Goal: Task Accomplishment & Management: Use online tool/utility

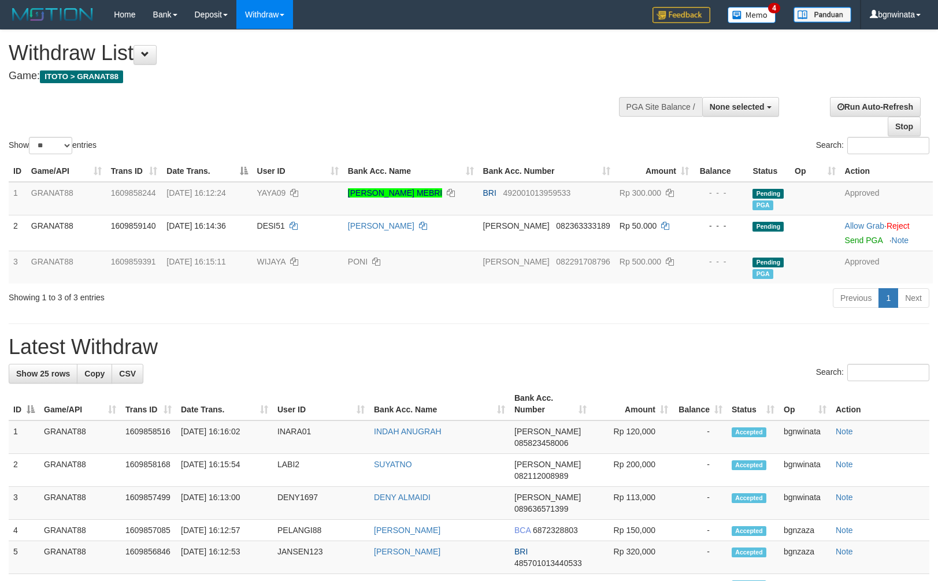
select select
select select "**"
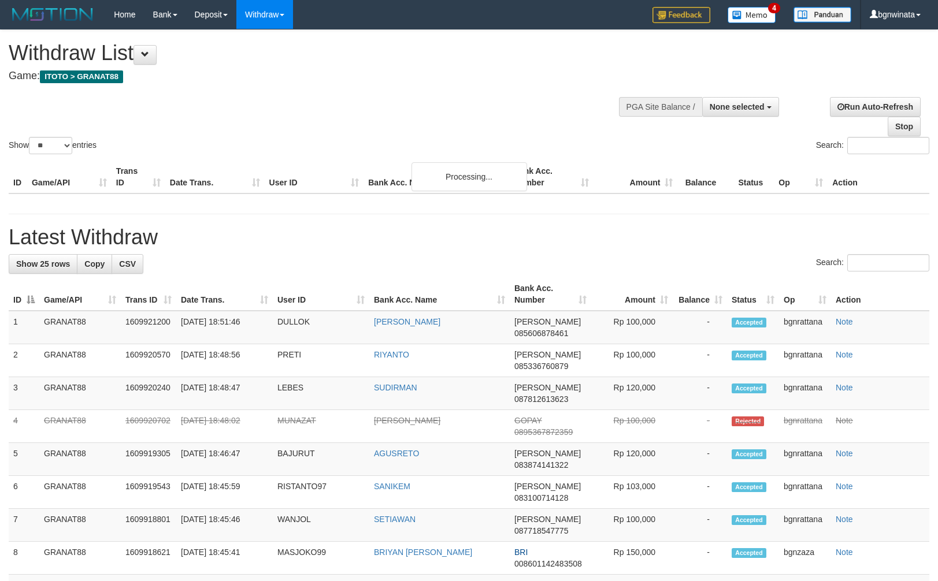
select select
select select "**"
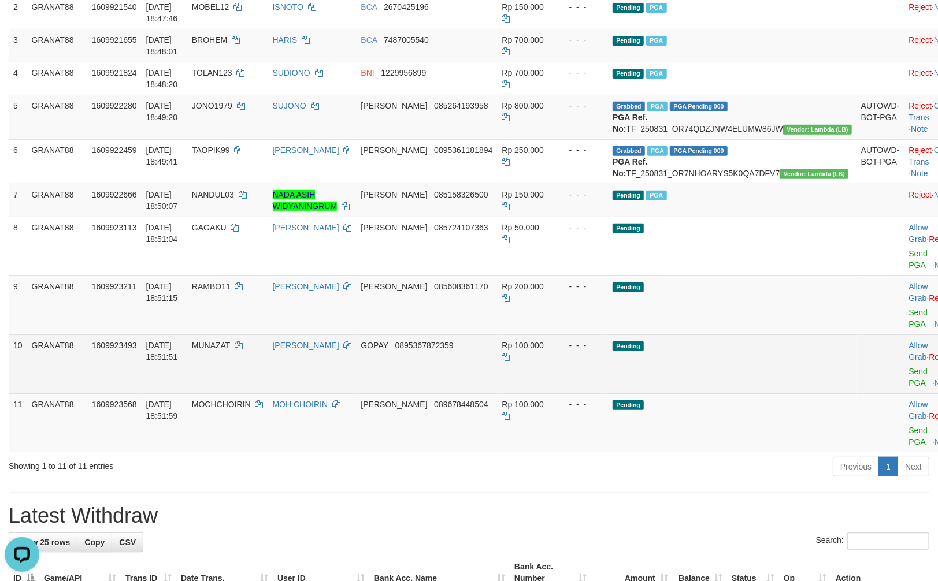
click at [904, 389] on td "Allow Grab · Reject Send PGA · Note" at bounding box center [932, 364] width 57 height 59
click at [904, 386] on td "Allow Grab · Reject Send PGA · Note" at bounding box center [932, 364] width 57 height 59
drag, startPoint x: 875, startPoint y: 384, endPoint x: 541, endPoint y: 176, distance: 394.0
click at [909, 384] on link "Send PGA" at bounding box center [918, 377] width 19 height 21
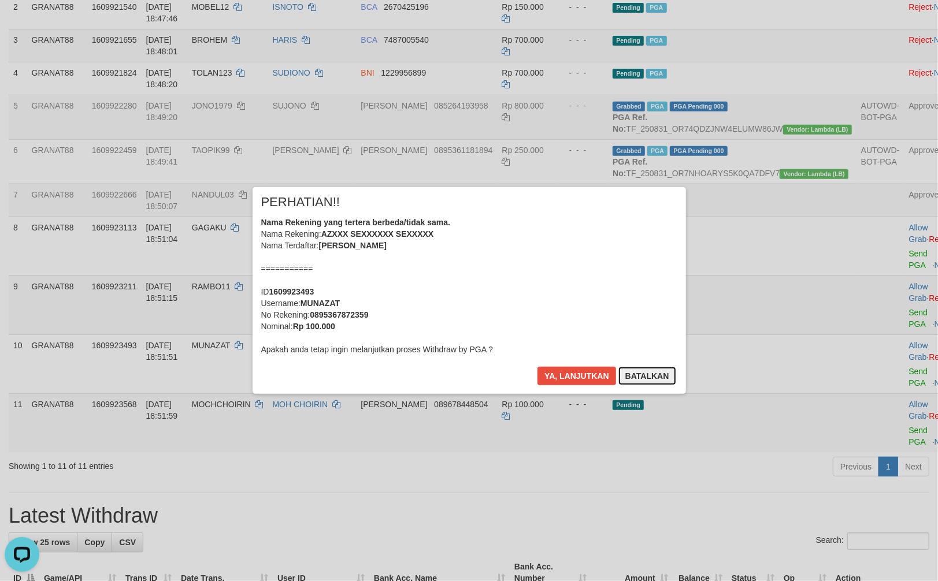
click at [654, 381] on button "Batalkan" at bounding box center [647, 376] width 58 height 18
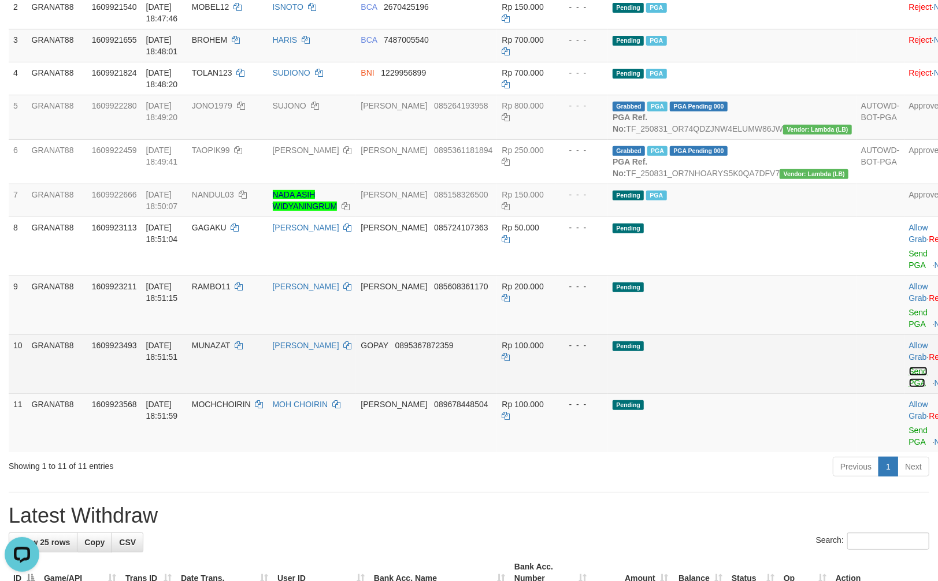
click at [909, 384] on link "Send PGA" at bounding box center [918, 377] width 19 height 21
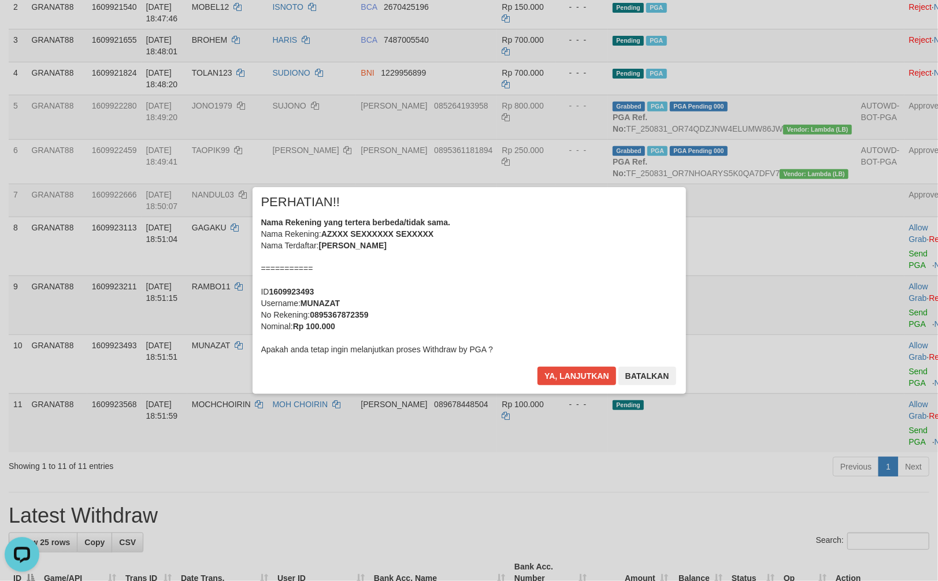
click at [418, 231] on b "AZXXX SEXXXXXX SEXXXXX" at bounding box center [377, 233] width 113 height 9
drag, startPoint x: 418, startPoint y: 231, endPoint x: 428, endPoint y: 237, distance: 11.4
click at [428, 237] on b "AZXXX SEXXXXXX SEXXXXX" at bounding box center [377, 233] width 113 height 9
click at [663, 384] on button "Batalkan" at bounding box center [647, 376] width 58 height 18
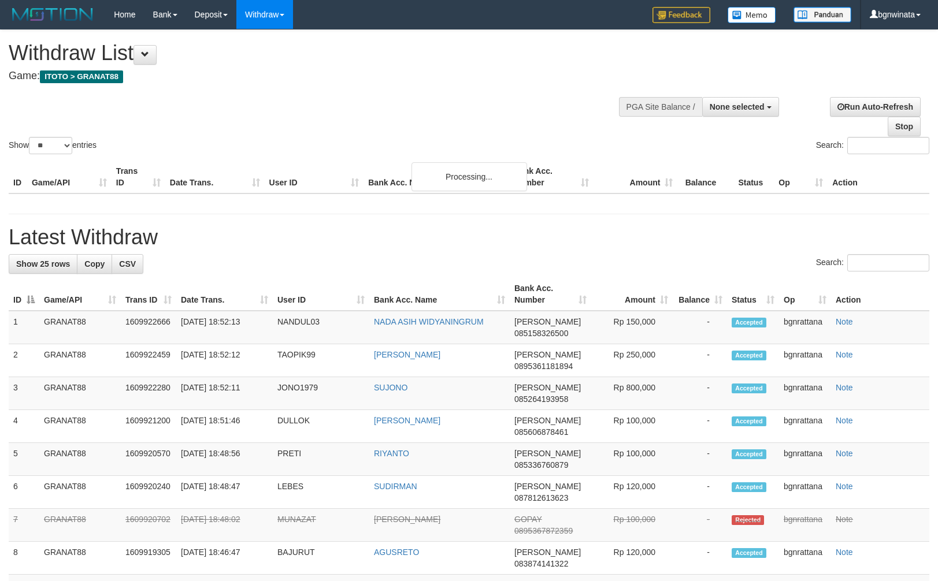
select select
select select "**"
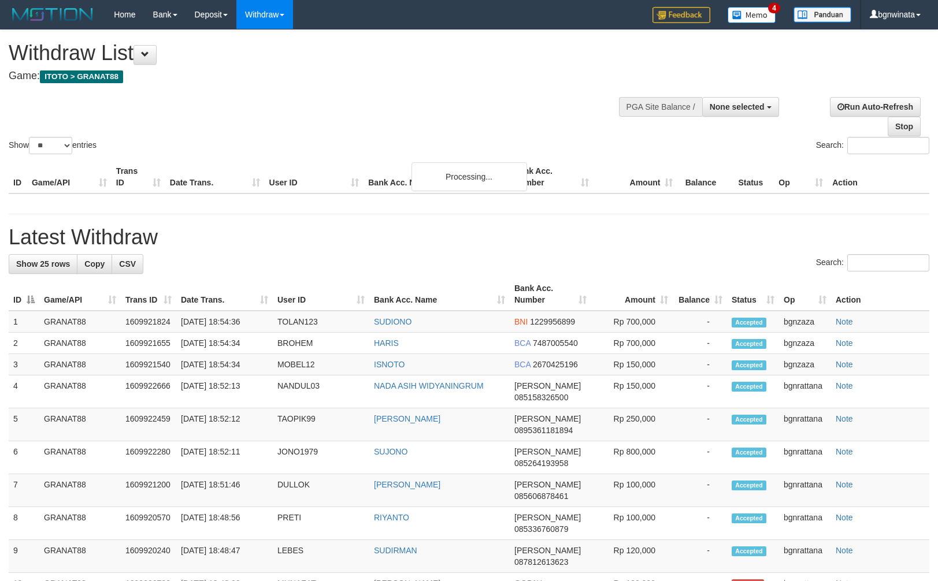
select select
select select "**"
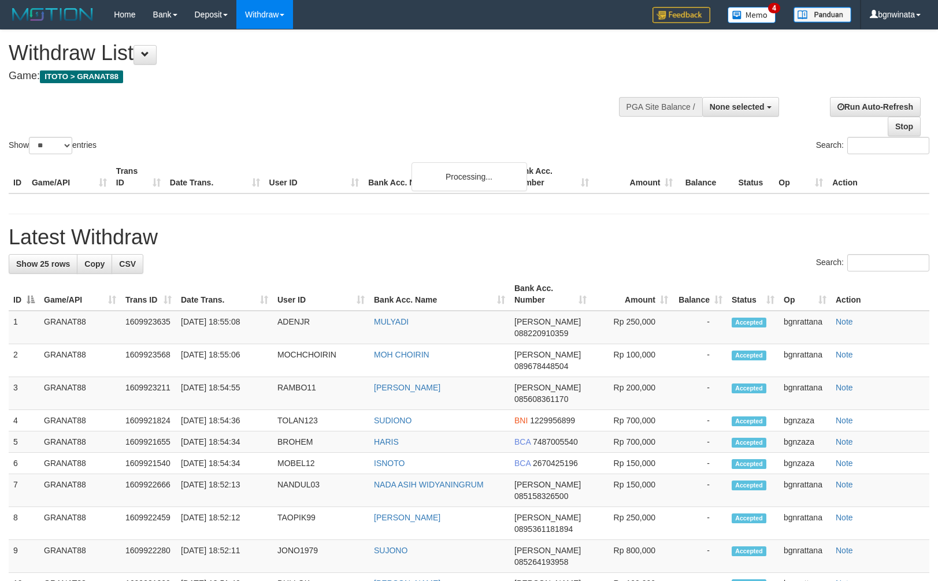
select select
select select "**"
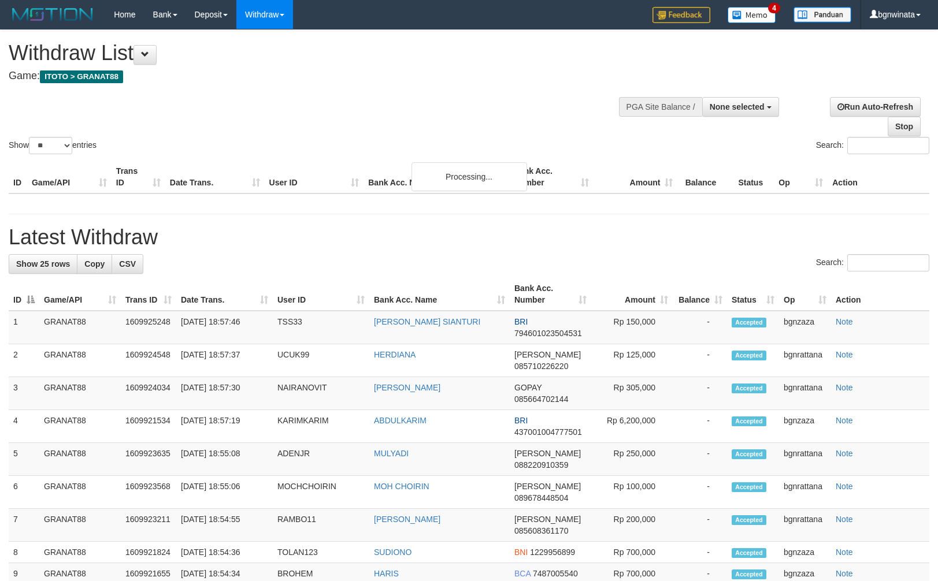
select select
select select "**"
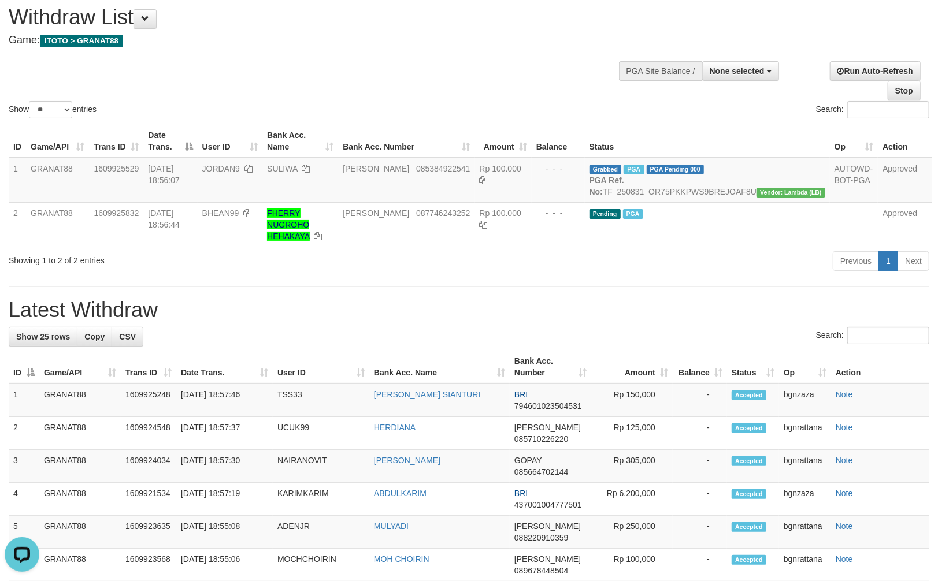
click at [492, 65] on div "Show ** ** ** *** entries Search:" at bounding box center [469, 57] width 938 height 127
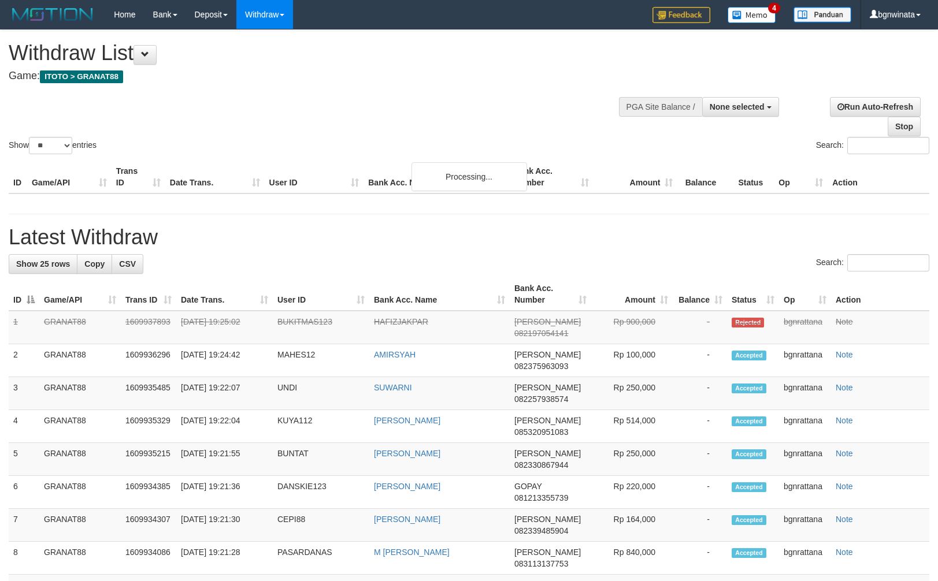
select select
select select "**"
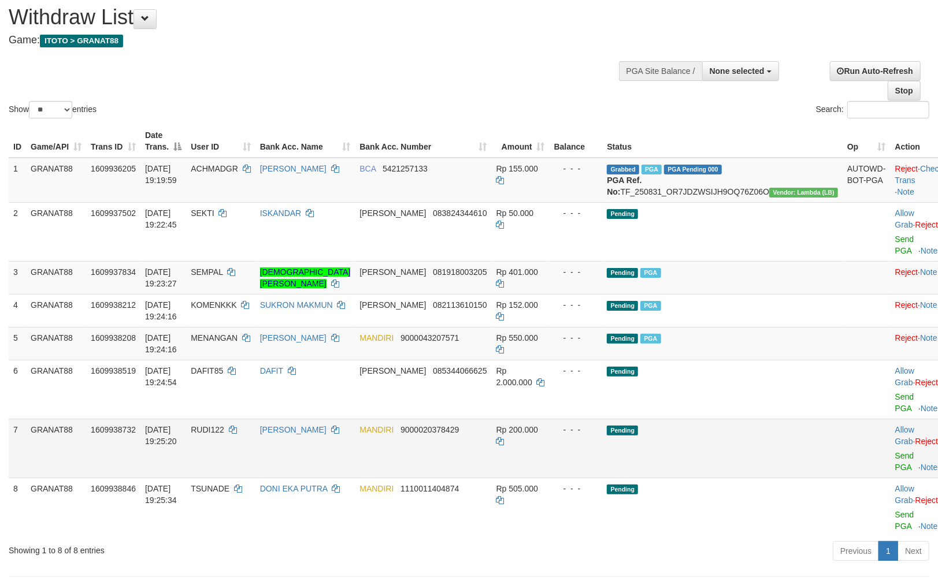
click at [224, 425] on span "RUDI122" at bounding box center [208, 429] width 34 height 9
drag, startPoint x: 239, startPoint y: 407, endPoint x: 249, endPoint y: 406, distance: 10.5
click at [224, 425] on span "RUDI122" at bounding box center [208, 429] width 34 height 9
copy span "RUDI122"
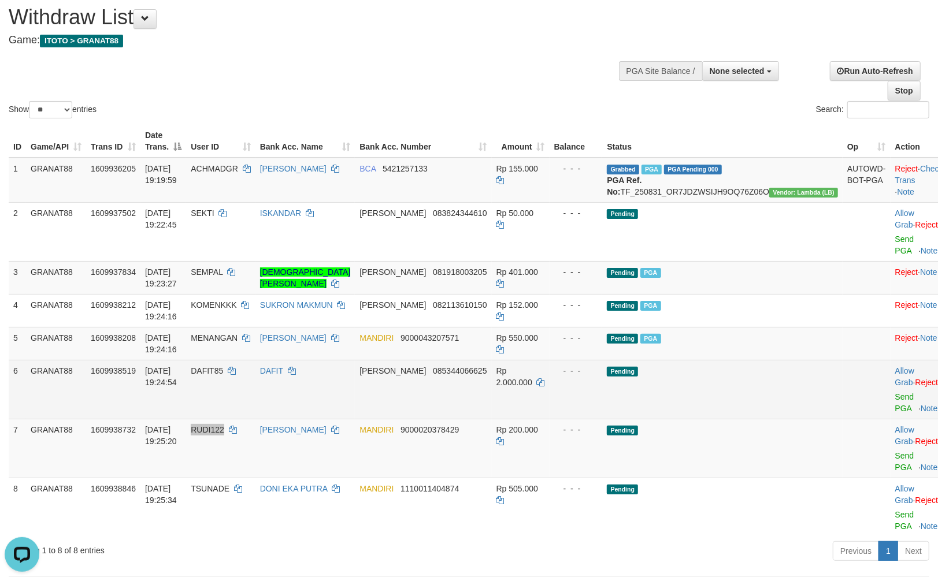
scroll to position [0, 0]
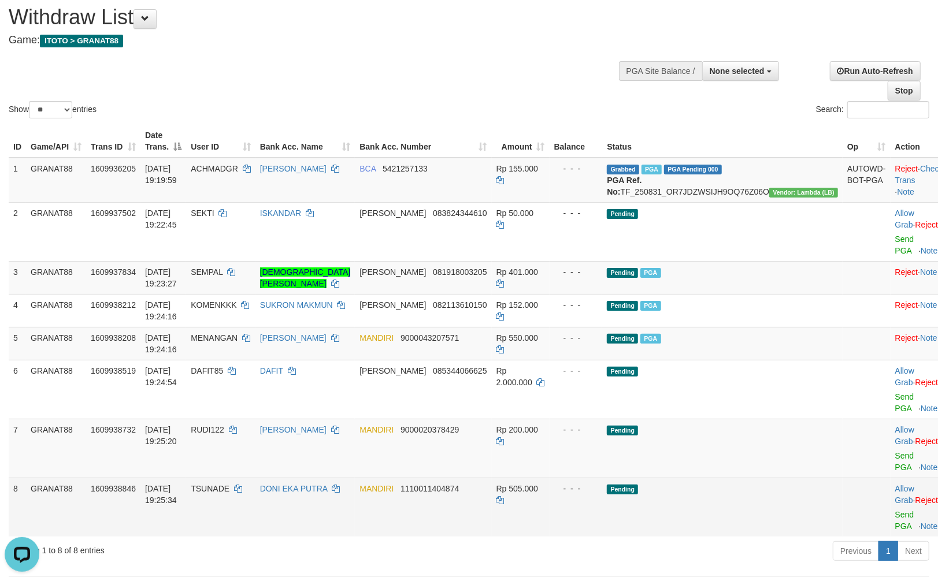
click at [229, 484] on span "TSUNADE" at bounding box center [210, 488] width 39 height 9
drag, startPoint x: 239, startPoint y: 455, endPoint x: 250, endPoint y: 449, distance: 12.4
click at [229, 484] on span "TSUNADE" at bounding box center [210, 488] width 39 height 9
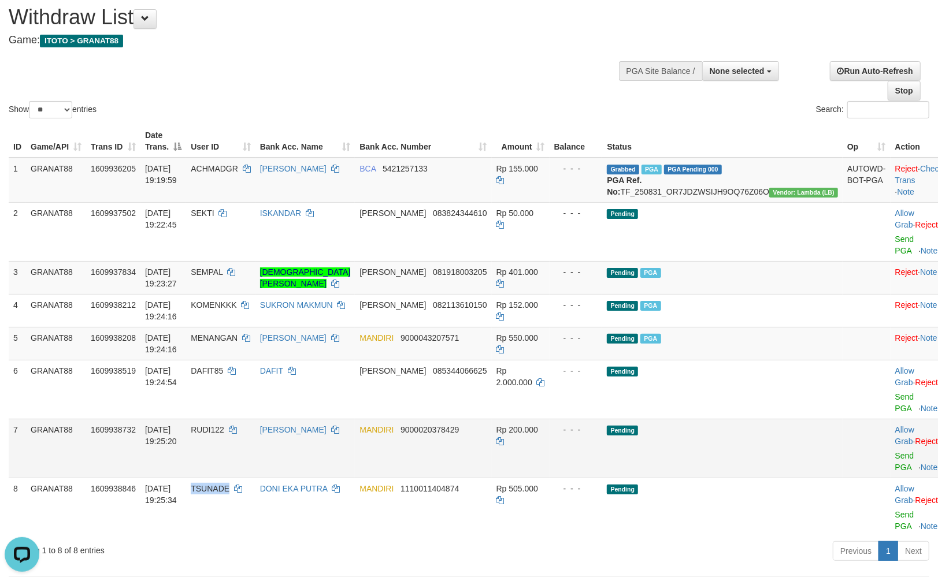
copy span "TSUNADE"
click at [538, 425] on span "Rp 200.000" at bounding box center [517, 429] width 42 height 9
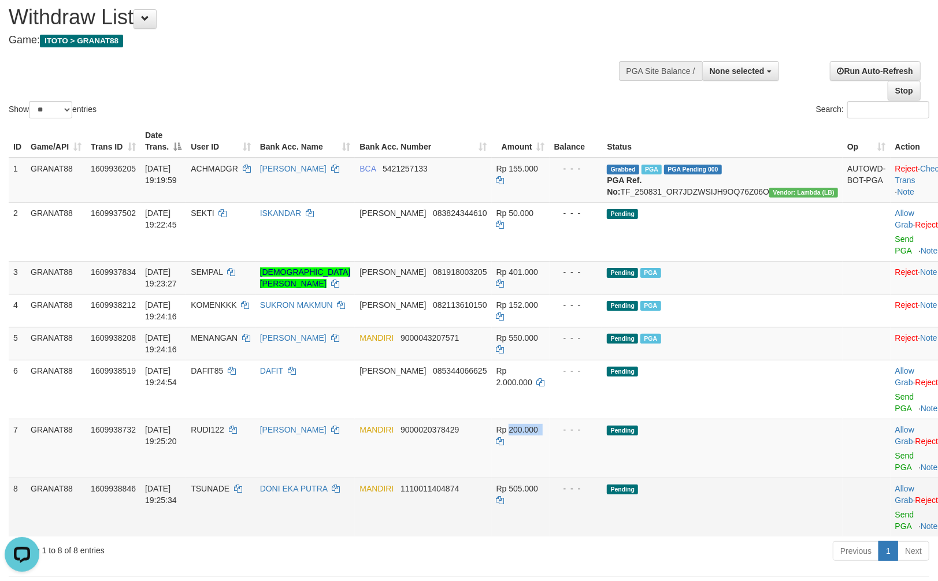
copy td "200.000"
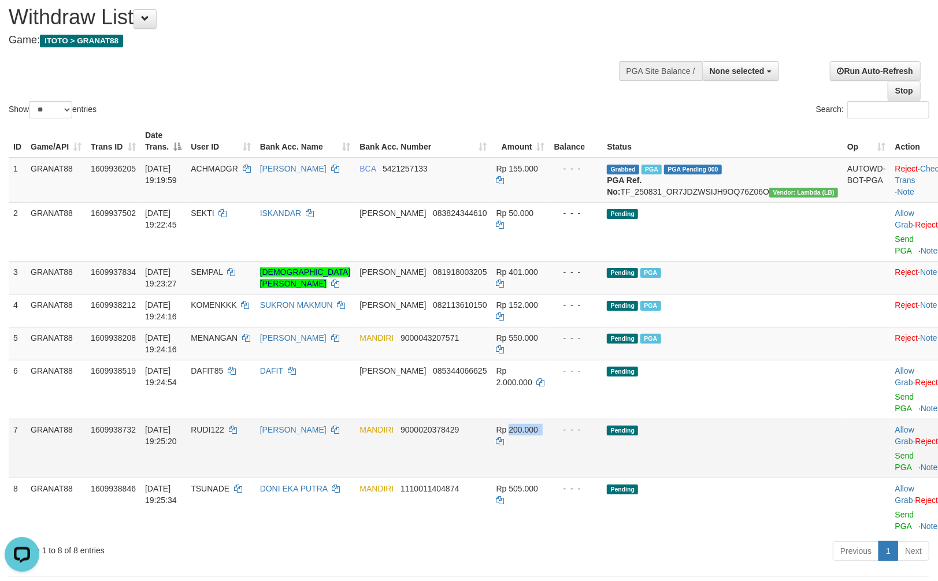
click at [549, 420] on td "Rp 200.000" at bounding box center [521, 448] width 58 height 59
click at [550, 419] on td "Rp 200.000" at bounding box center [521, 448] width 58 height 59
click at [891, 429] on td "Allow Grab · Reject Send PGA · Note" at bounding box center [919, 448] width 57 height 59
click at [895, 451] on link "Send PGA" at bounding box center [904, 461] width 19 height 21
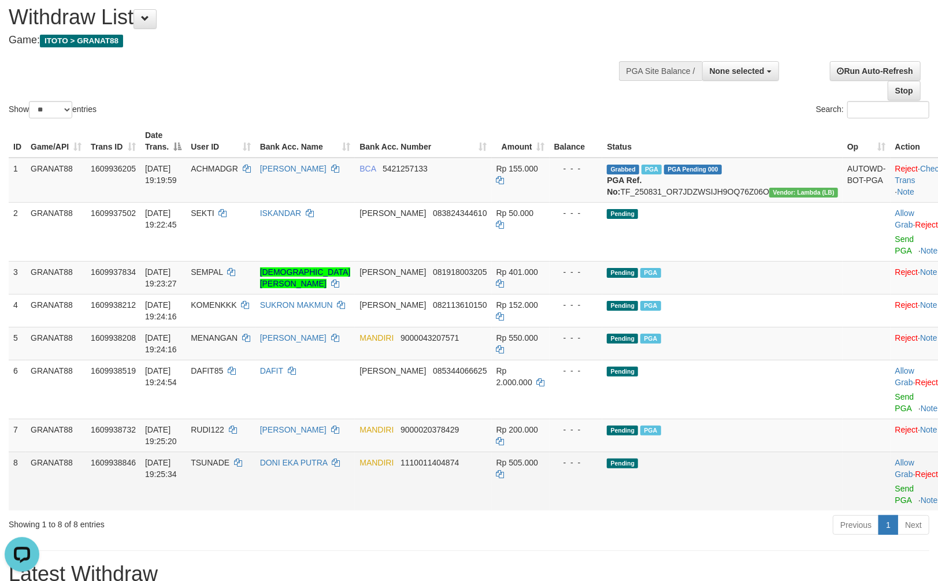
click at [538, 458] on span "Rp 505.000" at bounding box center [517, 462] width 42 height 9
drag, startPoint x: 542, startPoint y: 436, endPoint x: 561, endPoint y: 436, distance: 19.1
click at [538, 458] on span "Rp 505.000" at bounding box center [517, 462] width 42 height 9
copy span "505.000"
click at [895, 484] on link "Send PGA" at bounding box center [904, 494] width 19 height 21
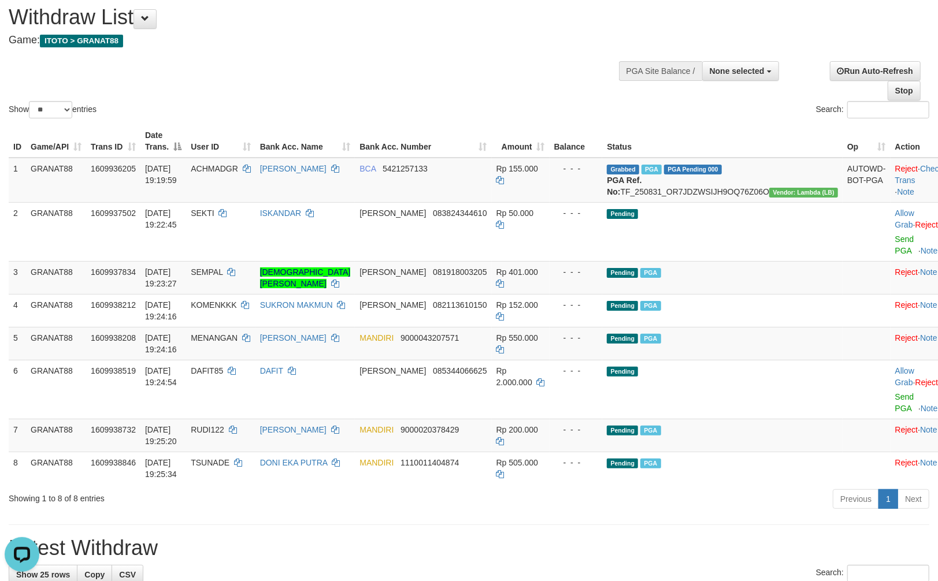
click at [513, 83] on div "Show ** ** ** *** entries Search:" at bounding box center [469, 57] width 938 height 127
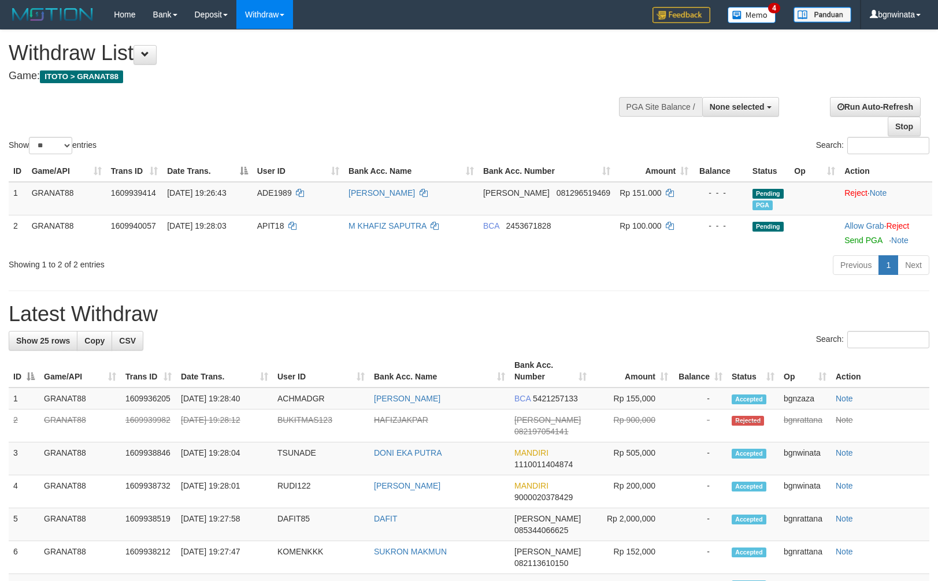
select select
select select "**"
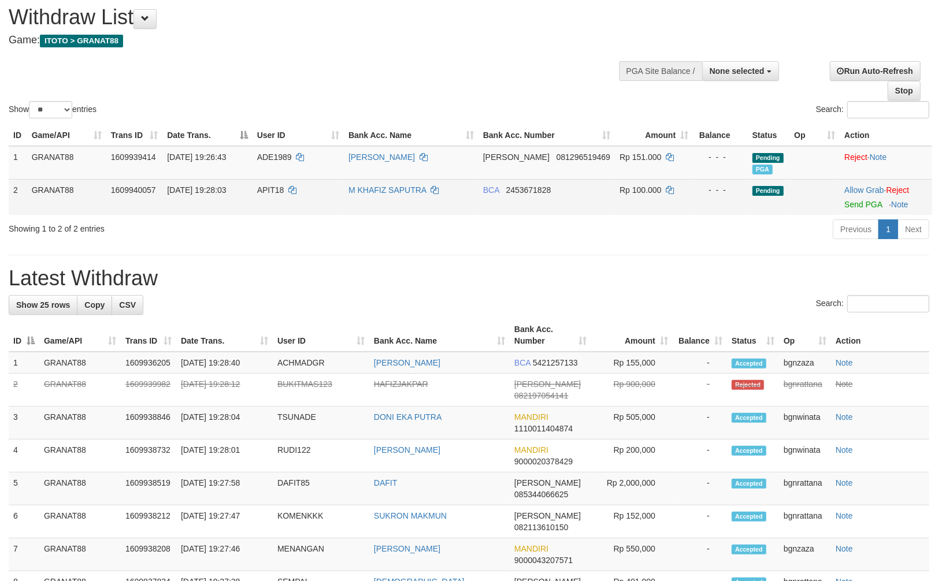
click at [279, 192] on span "APIT18" at bounding box center [270, 190] width 27 height 9
drag, startPoint x: 279, startPoint y: 192, endPoint x: 287, endPoint y: 192, distance: 8.7
click at [284, 192] on span "APIT18" at bounding box center [270, 190] width 27 height 9
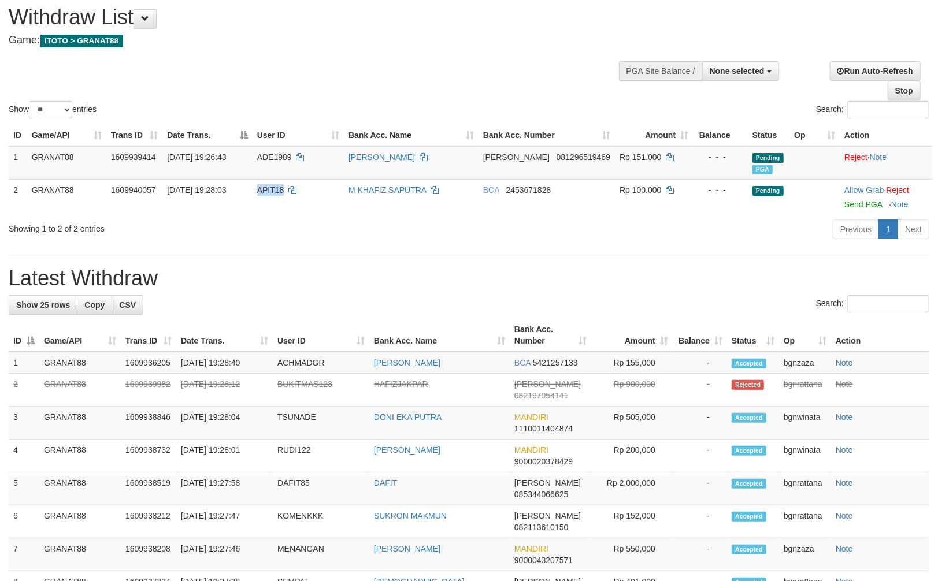
copy span "APIT18"
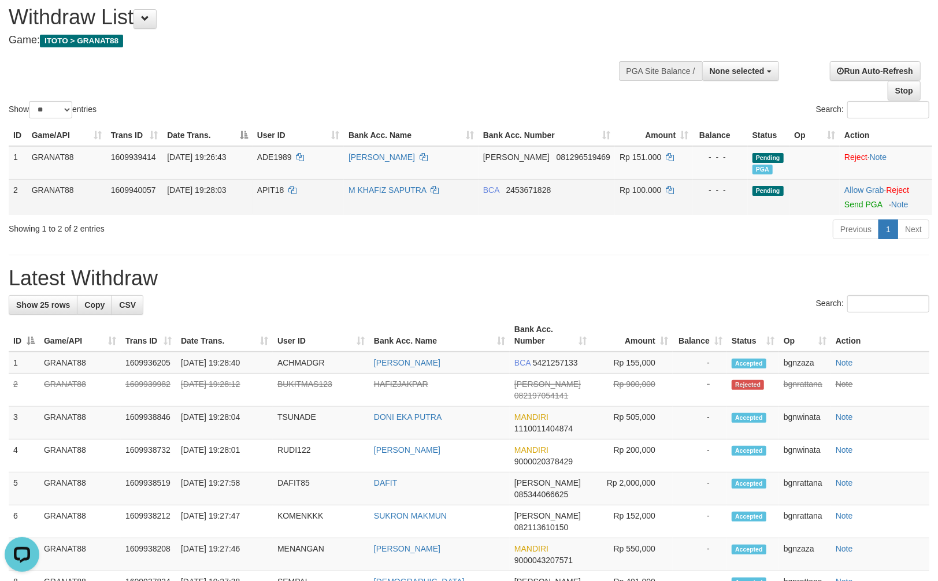
click at [626, 198] on td "Rp 100.000" at bounding box center [654, 197] width 78 height 36
drag, startPoint x: 626, startPoint y: 198, endPoint x: 636, endPoint y: 199, distance: 9.9
click at [633, 199] on td "Rp 100.000" at bounding box center [654, 197] width 78 height 36
copy span "100.000"
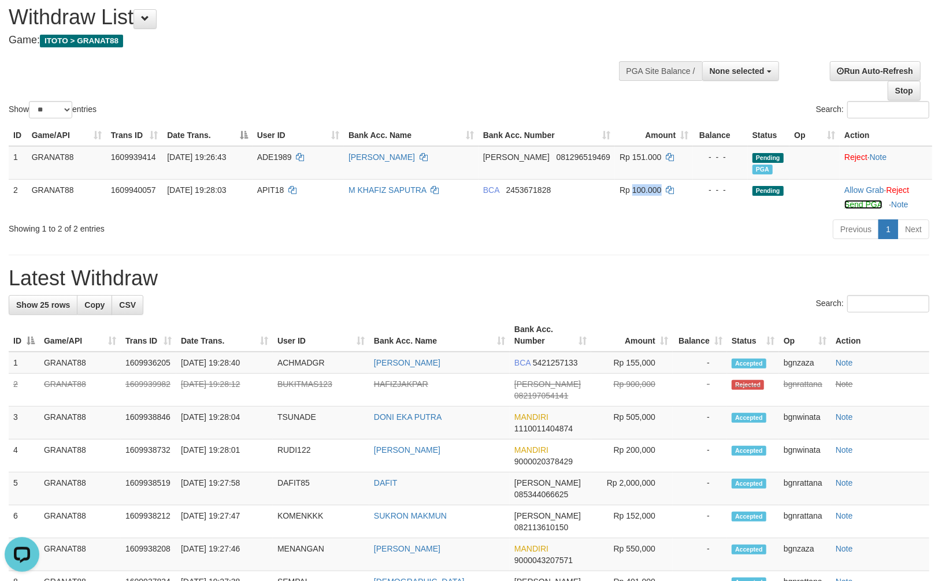
scroll to position [544, 0]
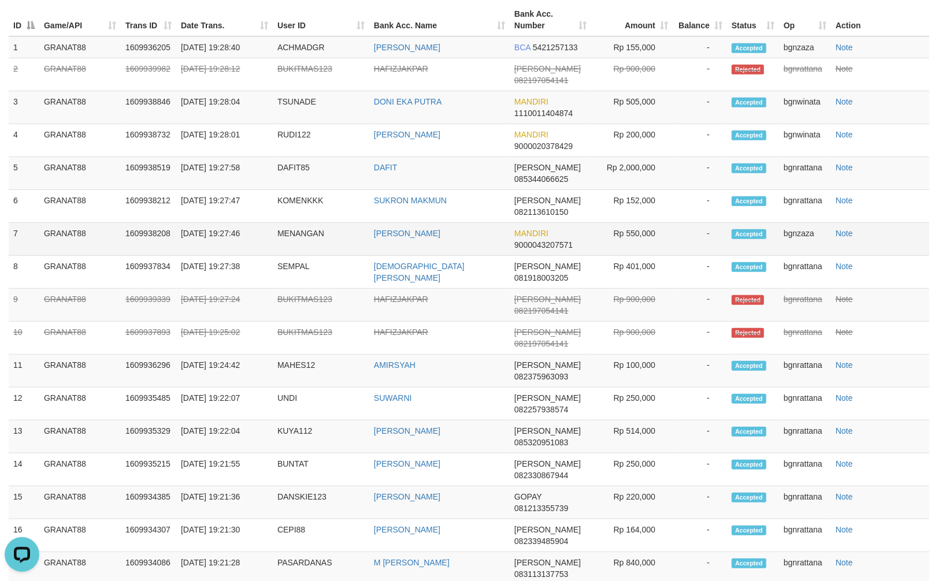
click at [607, 227] on td "Rp 550,000" at bounding box center [631, 239] width 81 height 33
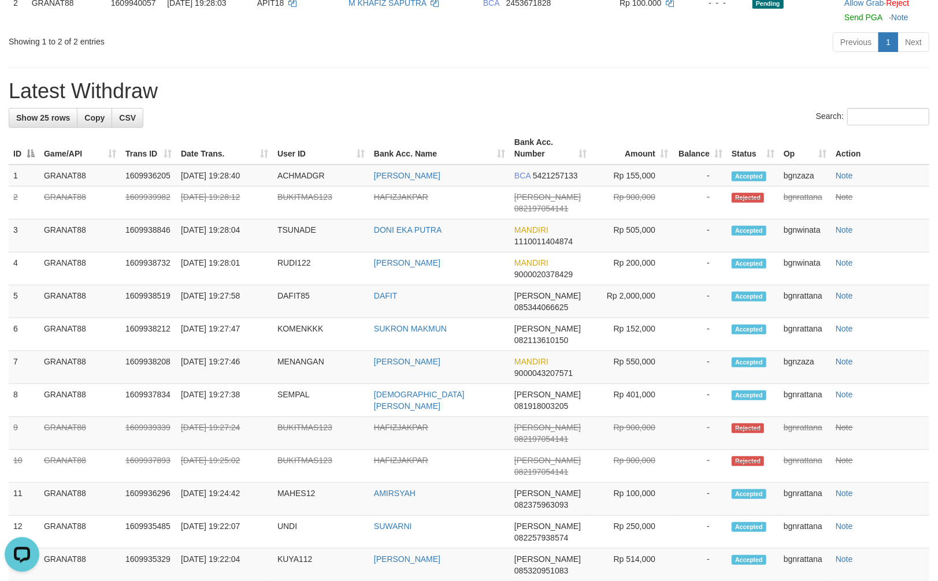
scroll to position [0, 0]
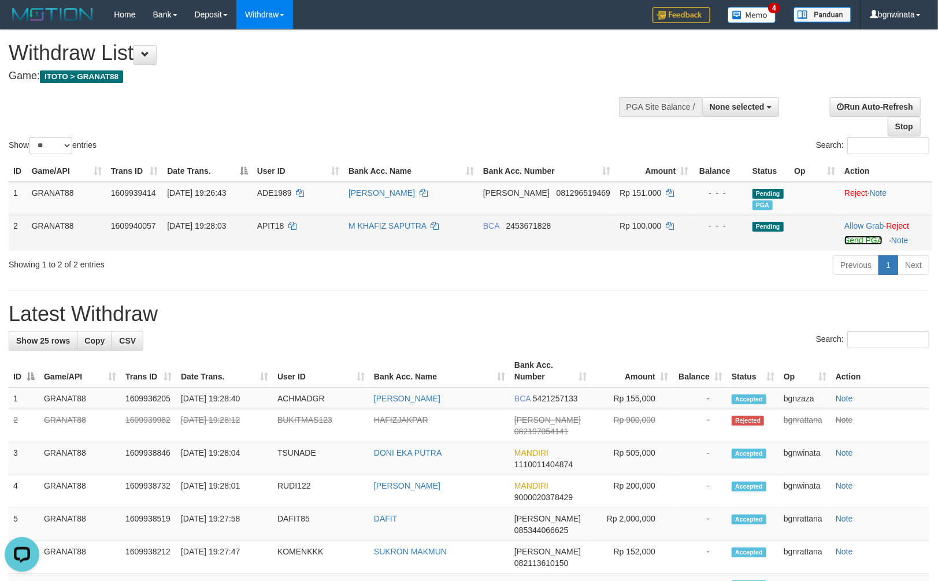
click at [851, 243] on link "Send PGA" at bounding box center [863, 240] width 38 height 9
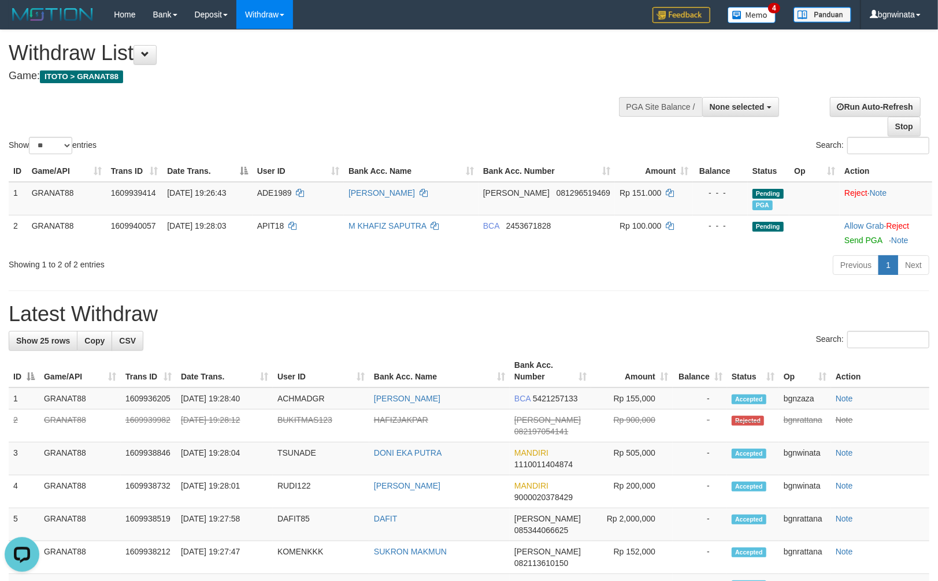
click at [792, 268] on div "Previous 1 Next" at bounding box center [664, 266] width 530 height 25
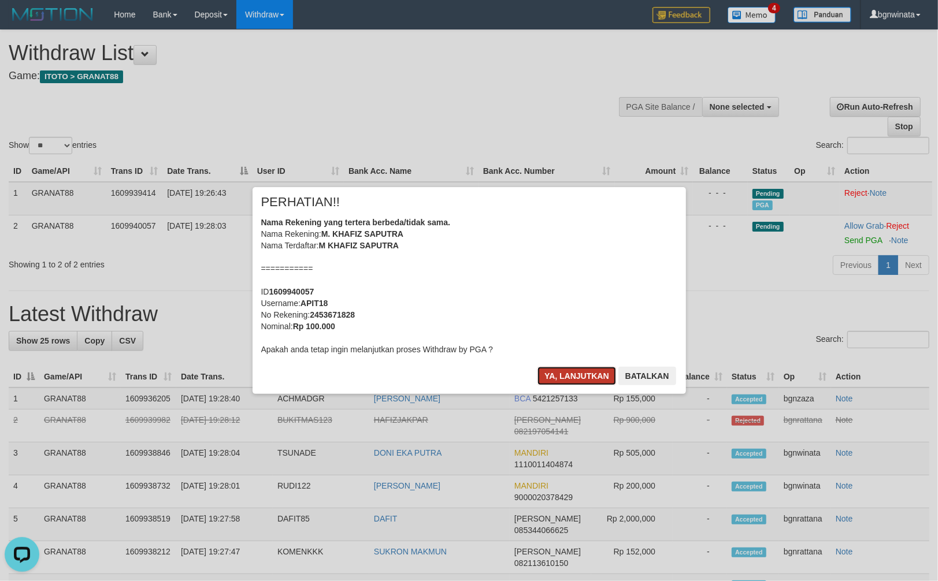
click at [549, 373] on button "Ya, lanjutkan" at bounding box center [576, 376] width 79 height 18
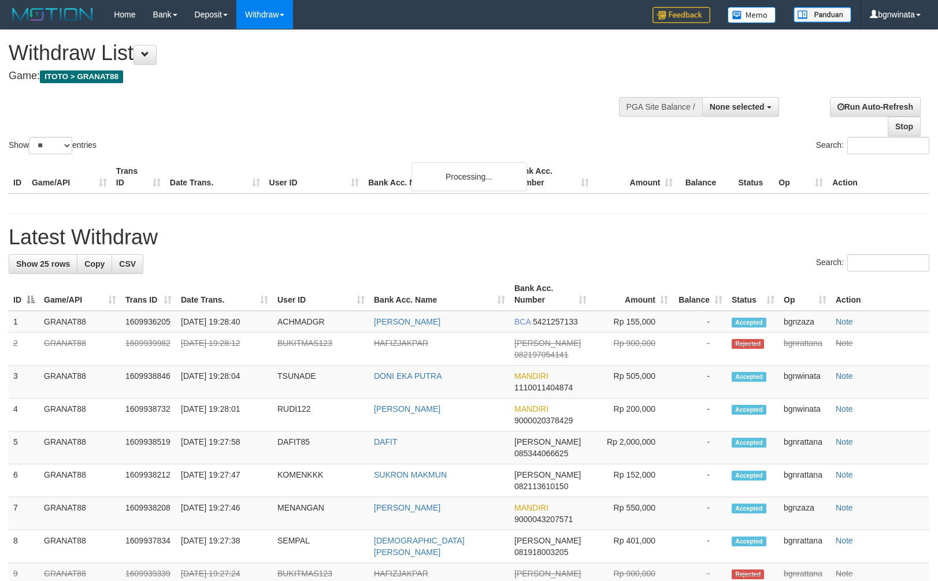
select select
select select "**"
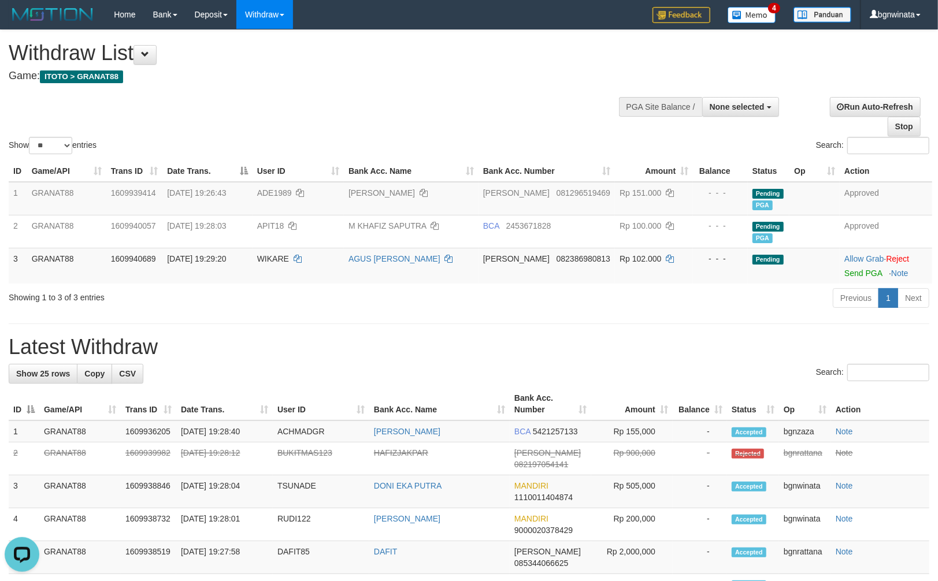
click at [512, 83] on div "**********" at bounding box center [316, 58] width 614 height 57
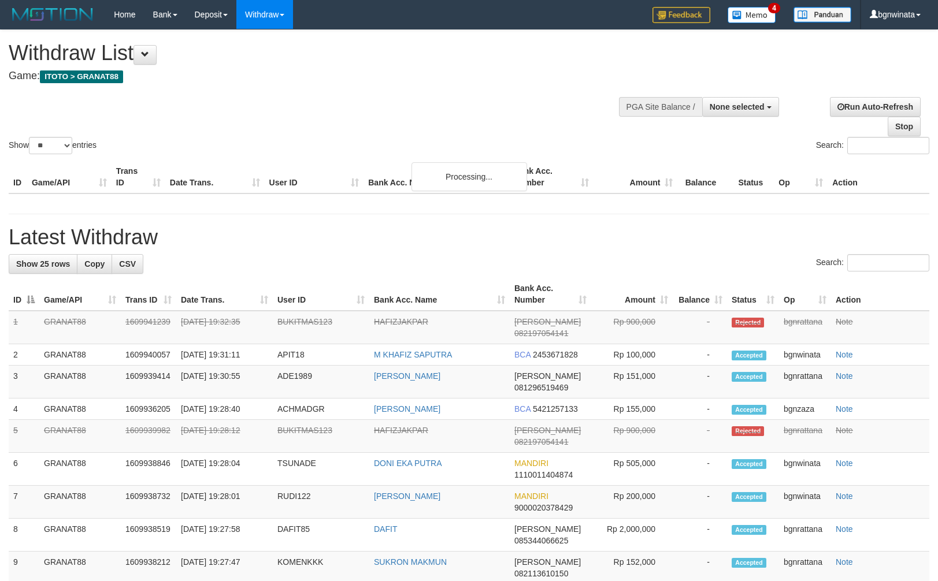
select select
select select "**"
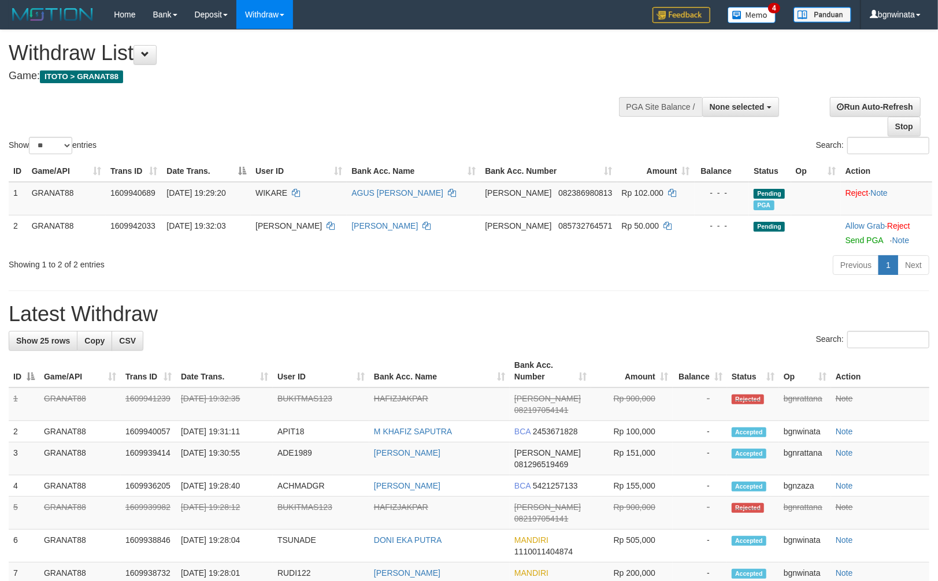
click at [484, 43] on h1 "Withdraw List" at bounding box center [311, 53] width 605 height 23
